Goal: Information Seeking & Learning: Learn about a topic

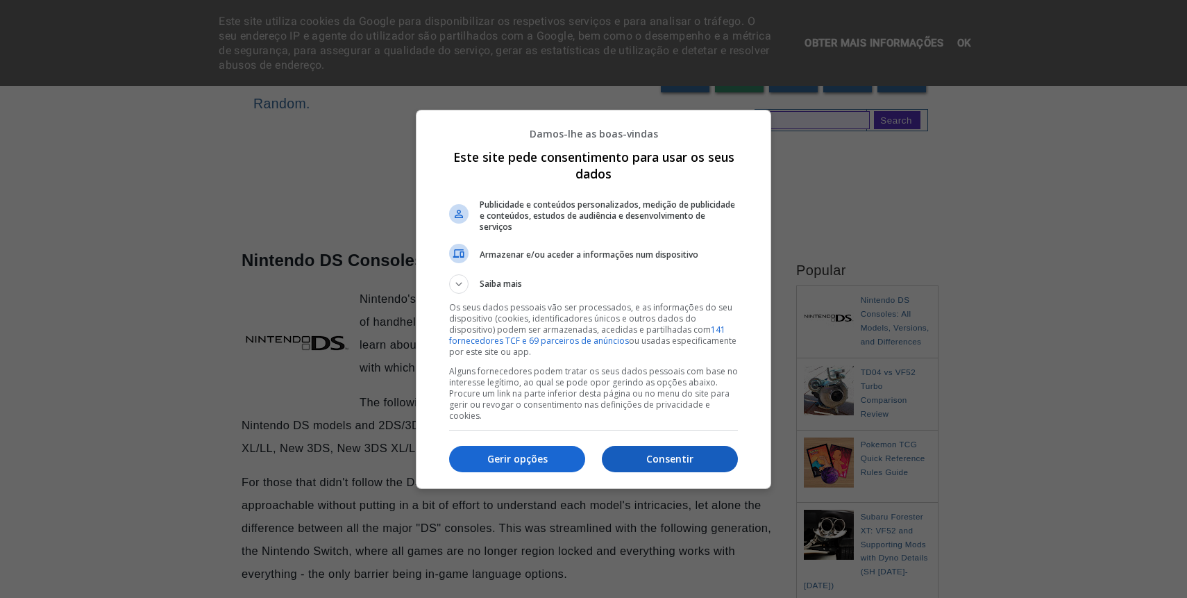
click at [626, 446] on button "Consentir" at bounding box center [670, 459] width 136 height 26
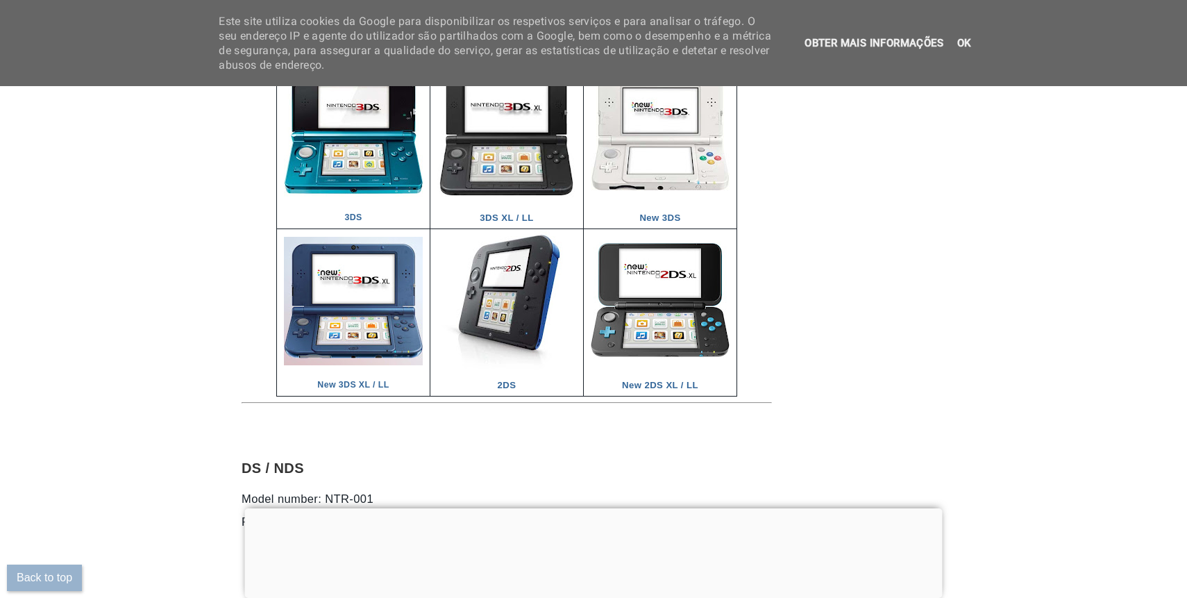
scroll to position [2343, 0]
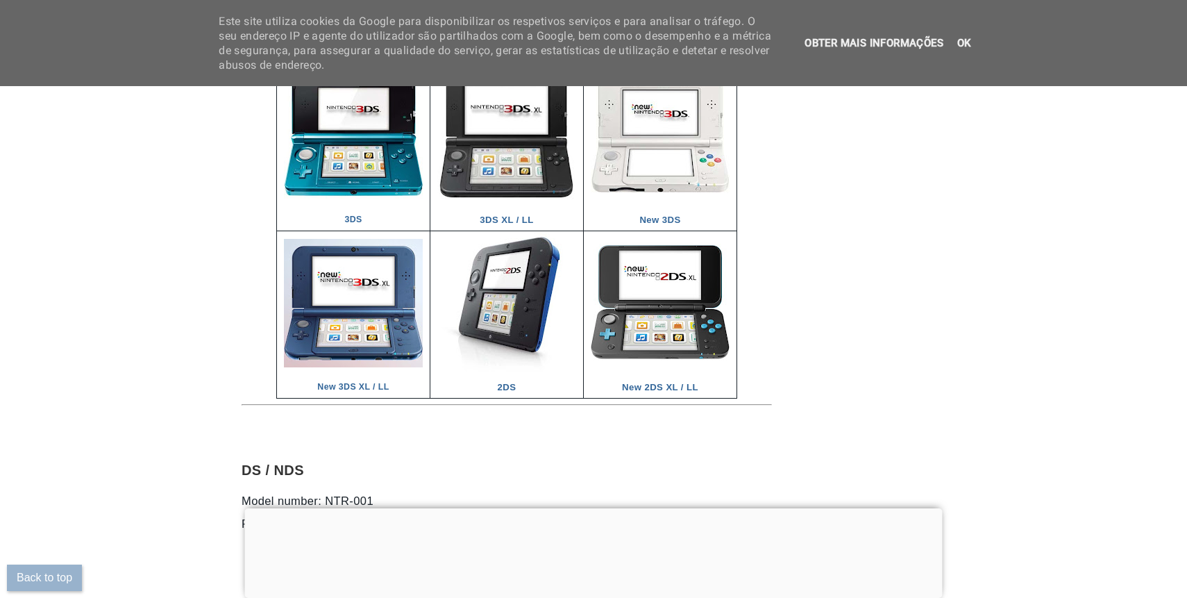
click at [601, 508] on div at bounding box center [594, 508] width 698 height 0
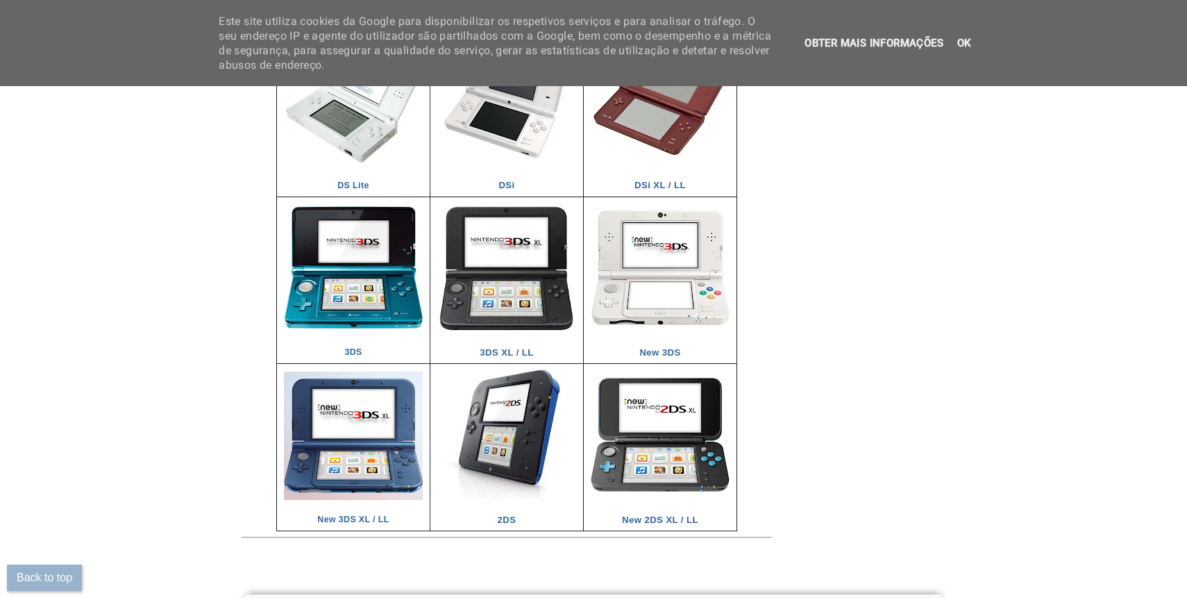
scroll to position [2219, 0]
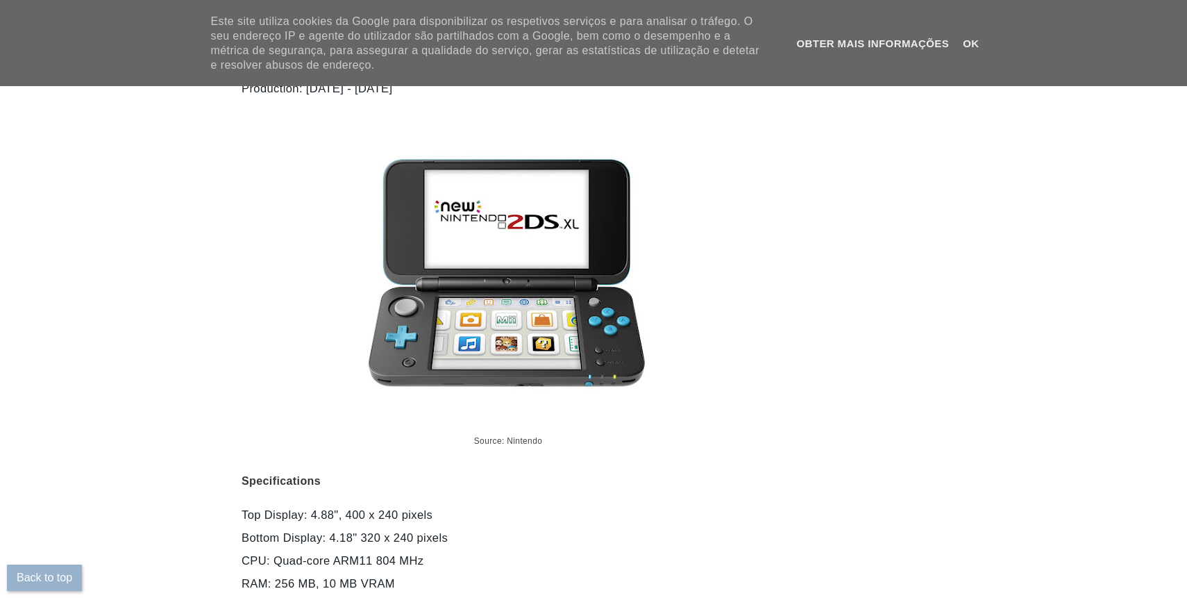
scroll to position [9991, 0]
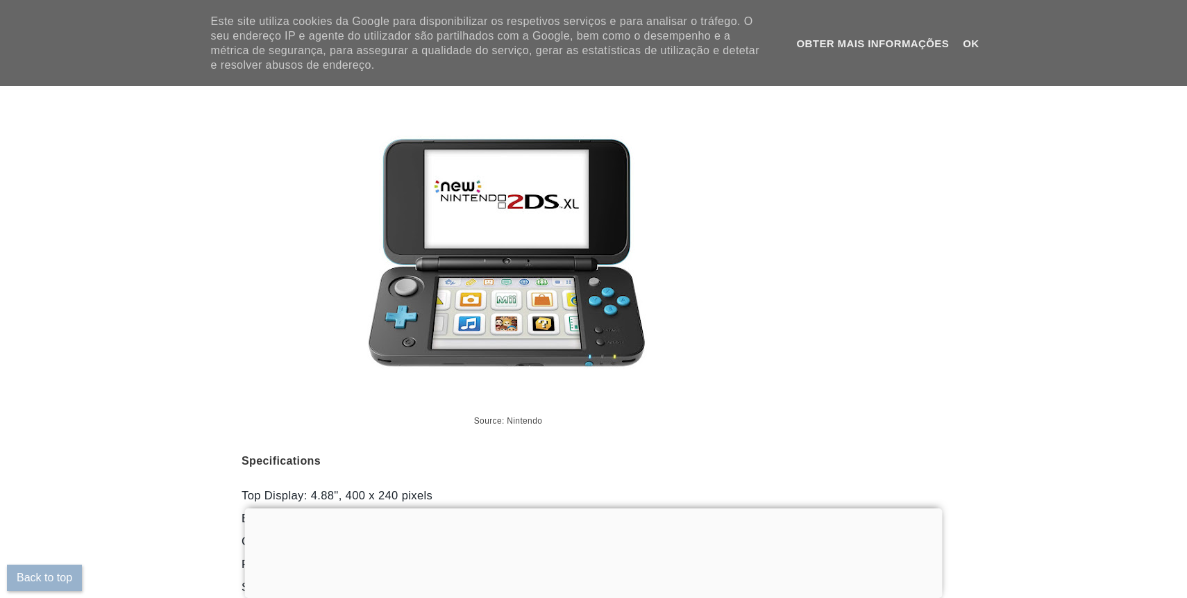
scroll to position [10010, 0]
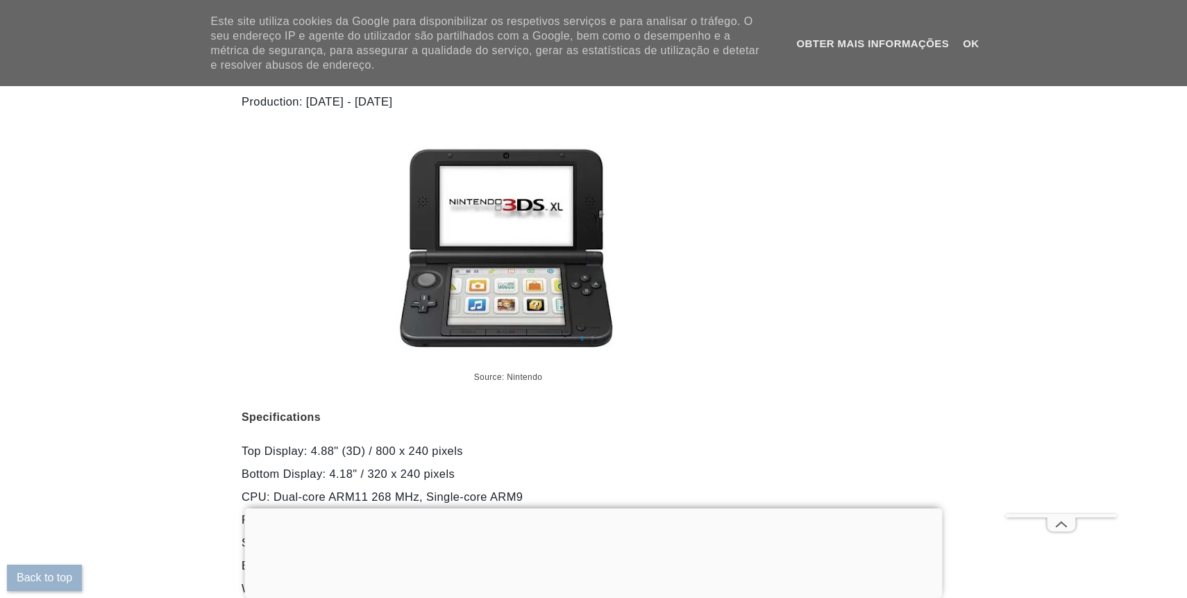
scroll to position [6742, 0]
